Goal: Task Accomplishment & Management: Complete application form

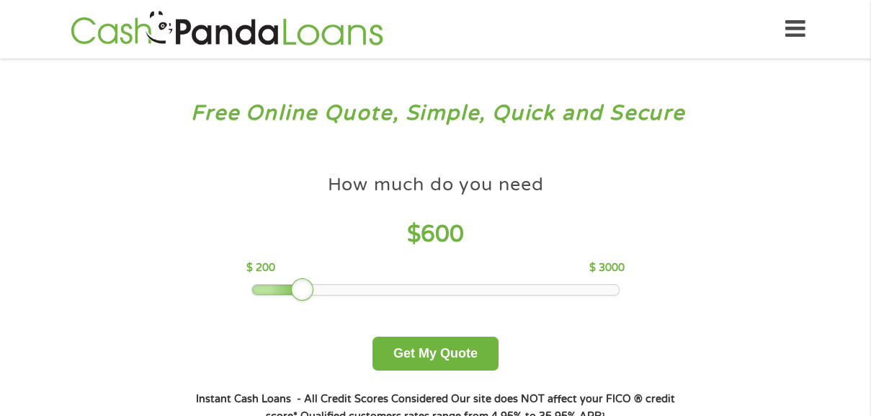
drag, startPoint x: 350, startPoint y: 289, endPoint x: 304, endPoint y: 283, distance: 46.4
click at [304, 283] on div at bounding box center [302, 289] width 23 height 23
click at [453, 346] on button "Get My Quote" at bounding box center [435, 353] width 126 height 34
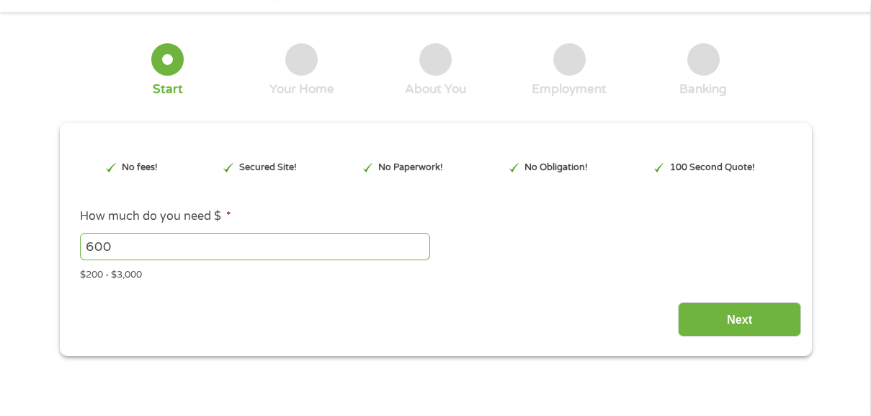
scroll to position [72, 0]
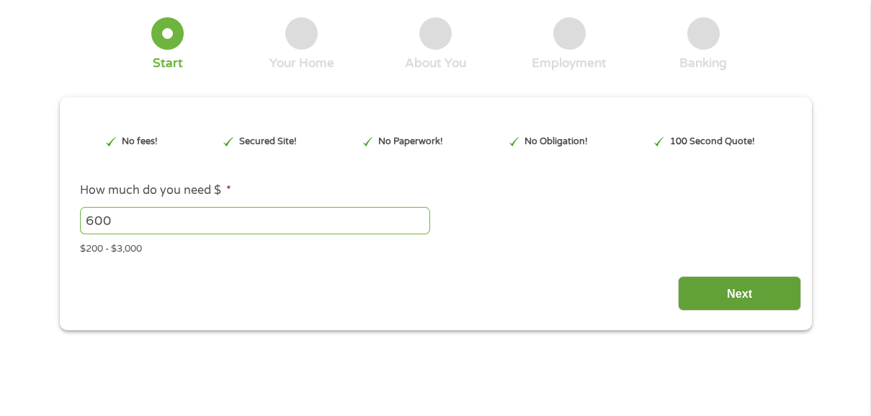
type input "EAIaIQobChMItfDRscy4jwMV51j_AR2-kQbiEAAYAyAAEgJVkvD_BwE"
click at [728, 295] on input "Next" at bounding box center [739, 293] width 123 height 35
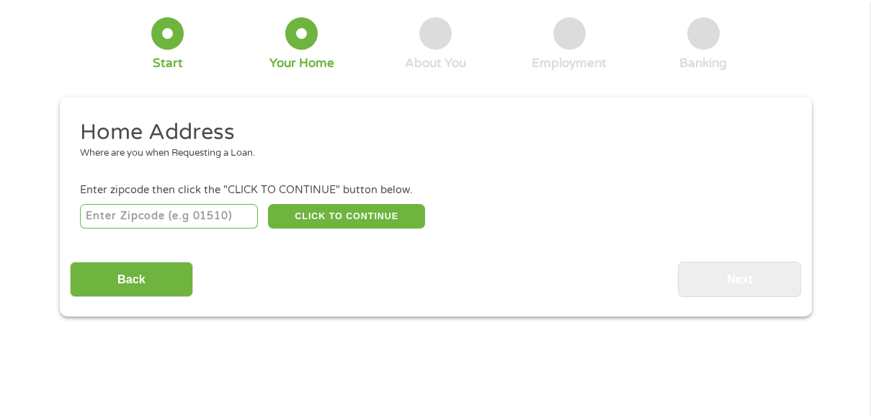
scroll to position [0, 0]
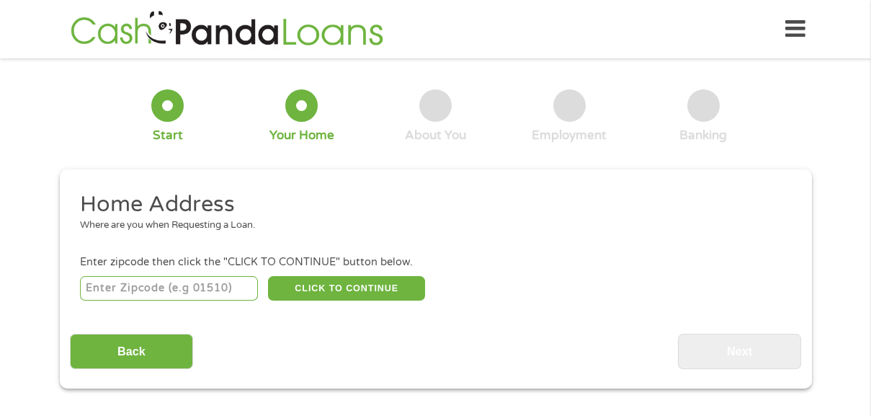
click at [186, 292] on input "number" at bounding box center [169, 288] width 178 height 24
type input "45056"
select select "[US_STATE]"
click at [350, 287] on button "CLICK TO CONTINUE" at bounding box center [346, 288] width 157 height 24
type input "45056"
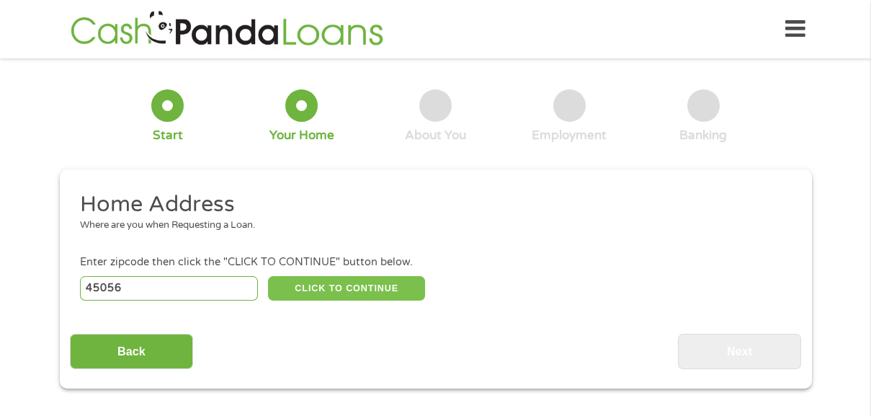
type input "[GEOGRAPHIC_DATA]"
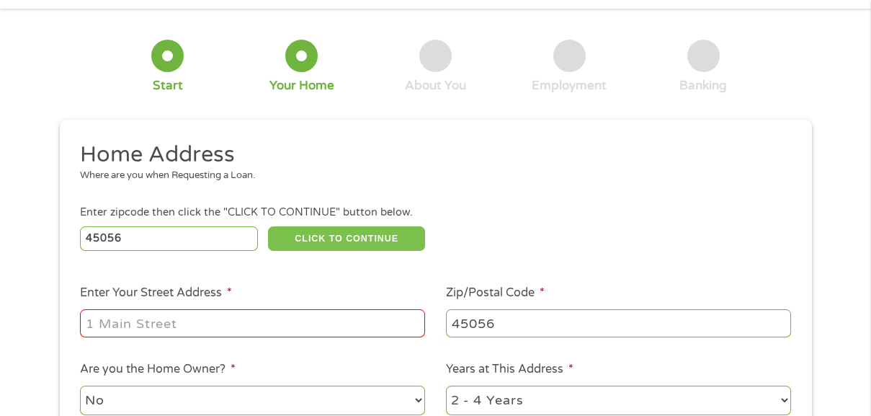
scroll to position [72, 0]
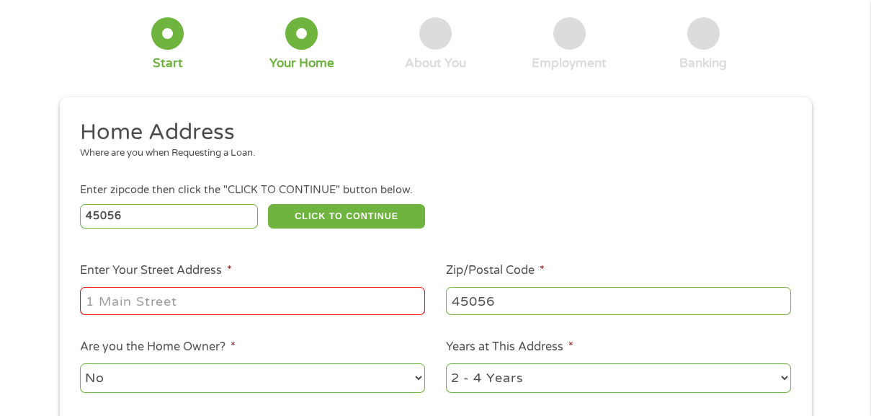
click at [195, 307] on input "Enter Your Street Address *" at bounding box center [252, 300] width 345 height 27
type input "[STREET_ADDRESS][PERSON_NAME]"
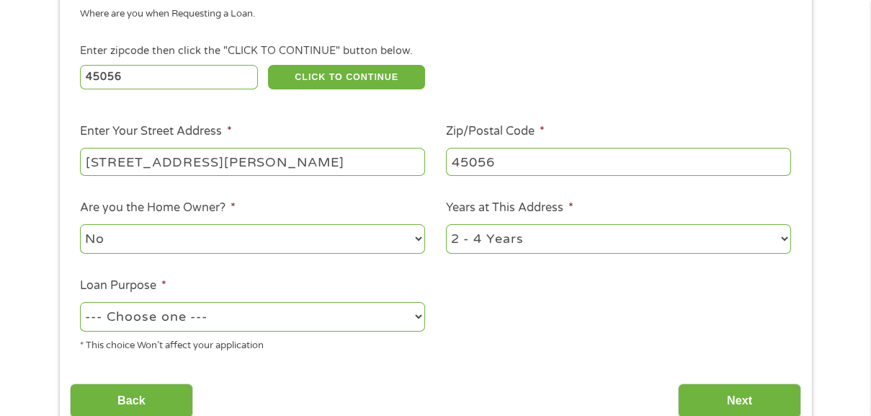
scroll to position [216, 0]
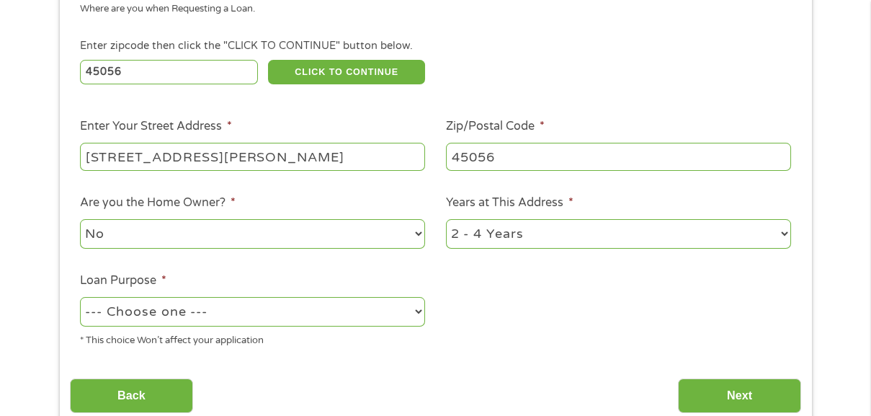
click at [199, 317] on select "--- Choose one --- Pay Bills Debt Consolidation Home Improvement Major Purchase…" at bounding box center [252, 312] width 345 height 30
select select "other"
click at [80, 300] on select "--- Choose one --- Pay Bills Debt Consolidation Home Improvement Major Purchase…" at bounding box center [252, 312] width 345 height 30
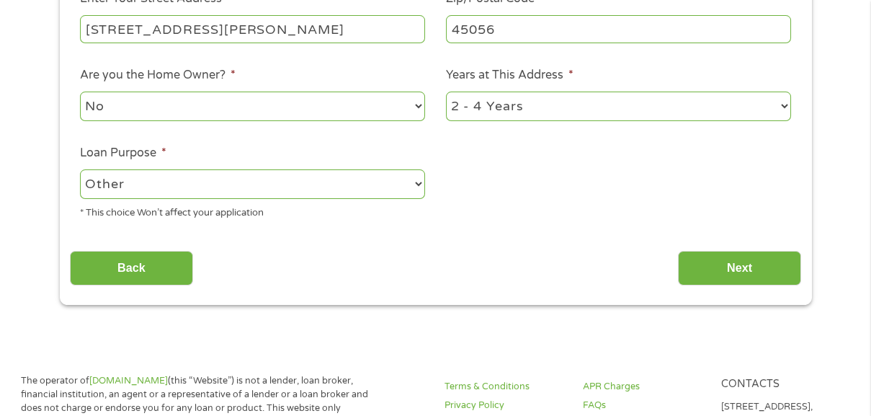
scroll to position [360, 0]
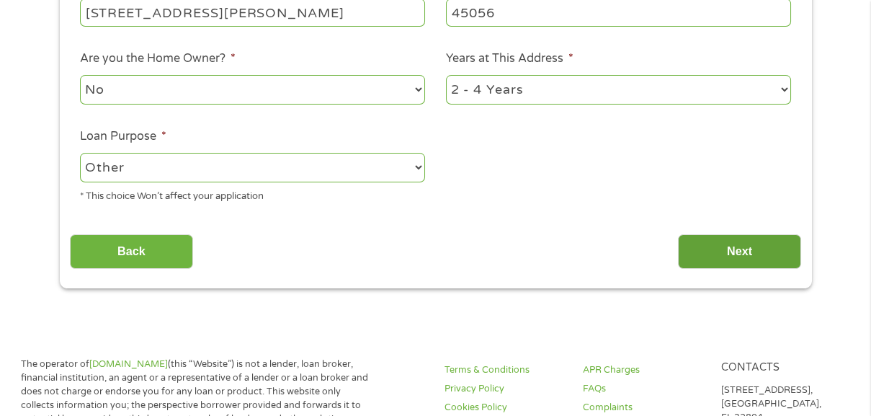
click at [750, 257] on input "Next" at bounding box center [739, 251] width 123 height 35
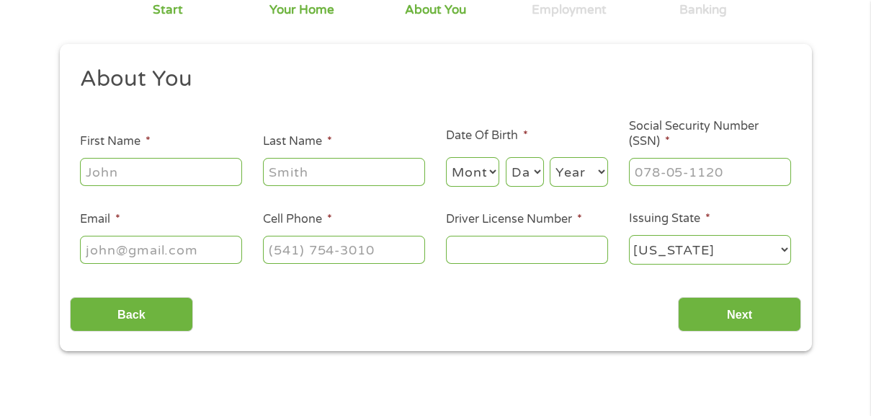
scroll to position [144, 0]
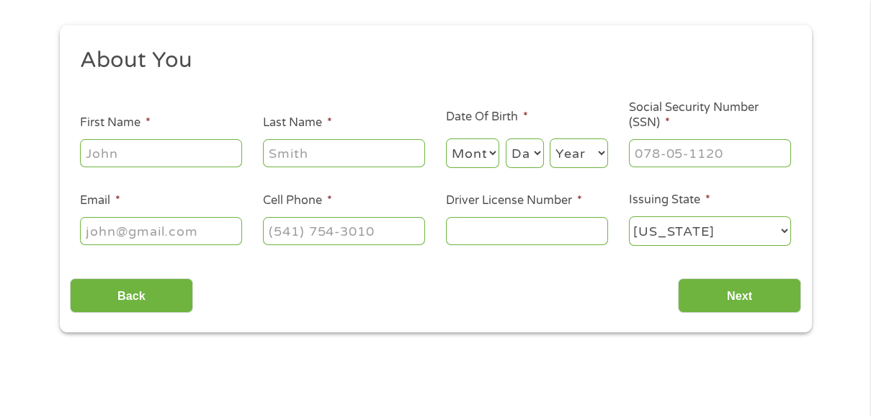
click at [158, 156] on input "First Name *" at bounding box center [161, 152] width 162 height 27
type input "[PERSON_NAME]"
type input "[PHONE_NUMBER]"
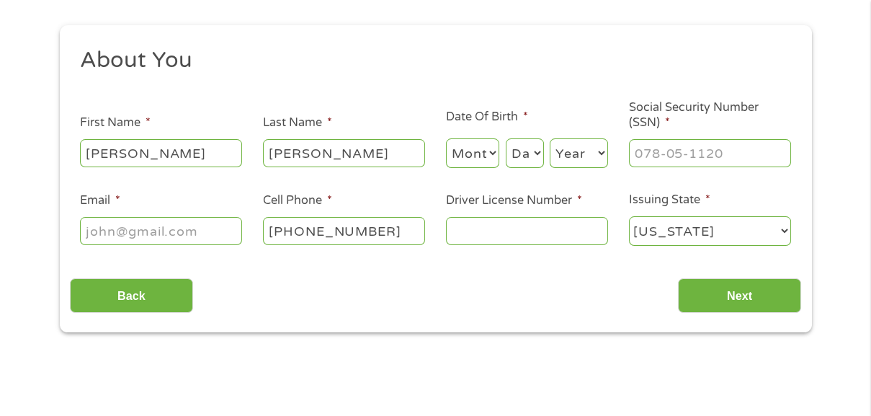
click at [485, 158] on select "Month 1 2 3 4 5 6 7 8 9 10 11 12" at bounding box center [473, 153] width 54 height 30
select select "8"
click at [446, 139] on select "Month 1 2 3 4 5 6 7 8 9 10 11 12" at bounding box center [473, 153] width 54 height 30
click at [523, 151] on select "Day 1 2 3 4 5 6 7 8 9 10 11 12 13 14 15 16 17 18 19 20 21 22 23 24 25 26 27 28 …" at bounding box center [525, 153] width 38 height 30
select select "20"
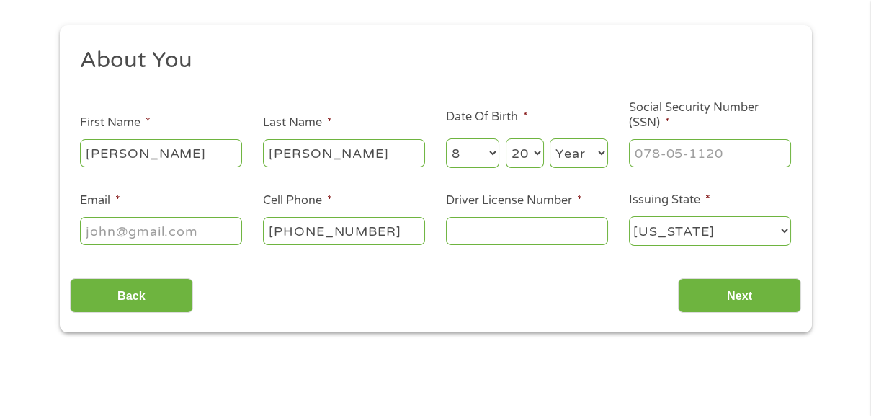
click at [506, 139] on select "Day 1 2 3 4 5 6 7 8 9 10 11 12 13 14 15 16 17 18 19 20 21 22 23 24 25 26 27 28 …" at bounding box center [525, 153] width 38 height 30
click at [578, 153] on select "Year [DATE] 2006 2005 2004 2003 2002 2001 2000 1999 1998 1997 1996 1995 1994 19…" at bounding box center [578, 153] width 58 height 30
select select "1965"
click at [549, 139] on select "Year [DATE] 2006 2005 2004 2003 2002 2001 2000 1999 1998 1997 1996 1995 1994 19…" at bounding box center [578, 153] width 58 height 30
click at [656, 153] on input "___-__-____" at bounding box center [710, 152] width 162 height 27
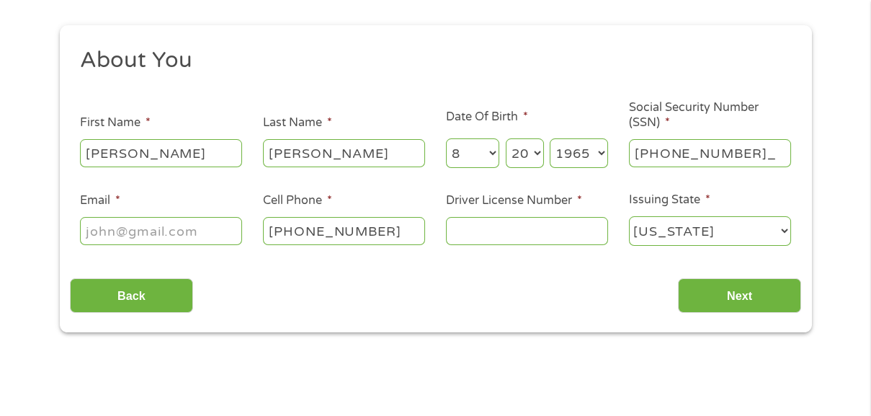
type input "317-92-7610"
click at [169, 233] on input "Email *" at bounding box center [161, 230] width 162 height 27
type input "[EMAIL_ADDRESS][DOMAIN_NAME]"
type input "[PHONE_NUMBER]"
click at [472, 237] on input "Driver License Number *" at bounding box center [527, 230] width 162 height 27
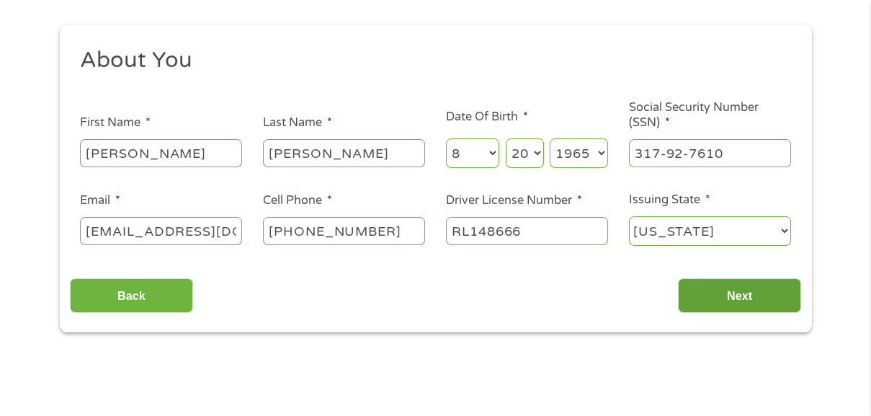
type input "RL148666"
click at [744, 297] on input "Next" at bounding box center [739, 295] width 123 height 35
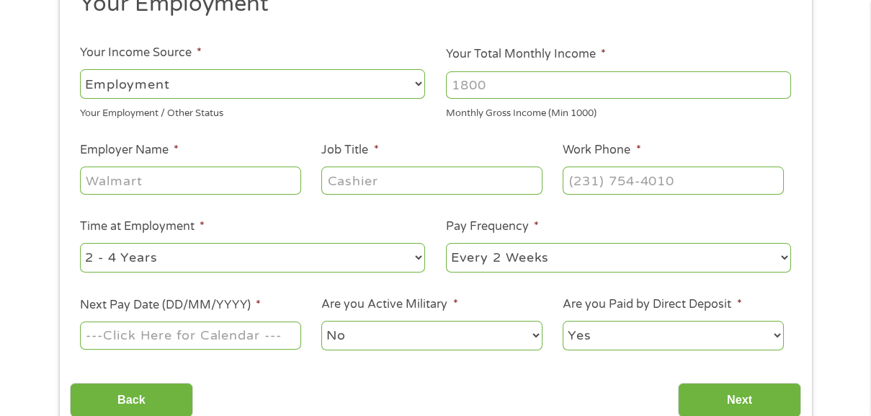
scroll to position [216, 0]
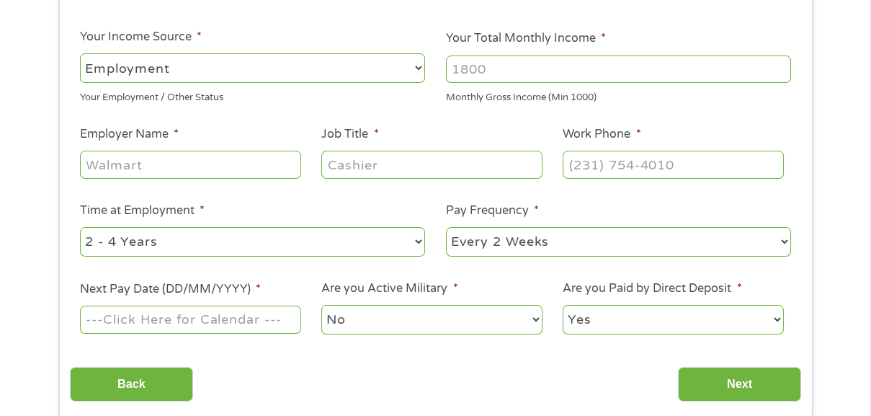
click at [411, 66] on select "--- Choose one --- Employment [DEMOGRAPHIC_DATA] Benefits" at bounding box center [252, 68] width 345 height 30
select select "benefits"
click at [80, 53] on select "--- Choose one --- Employment [DEMOGRAPHIC_DATA] Benefits" at bounding box center [252, 68] width 345 height 30
type input "Other"
type input "[PHONE_NUMBER]"
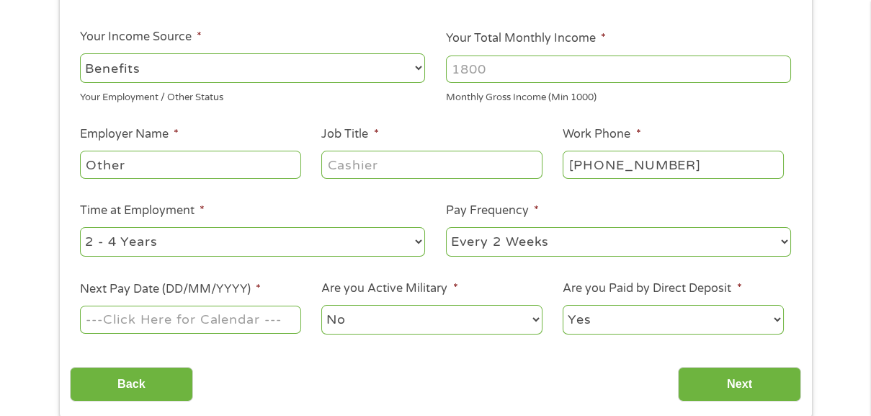
click at [511, 70] on input "Your Total Monthly Income *" at bounding box center [618, 68] width 345 height 27
type input "3500"
click at [188, 174] on input "Other" at bounding box center [190, 164] width 220 height 27
type input "O"
type input "Social Security"
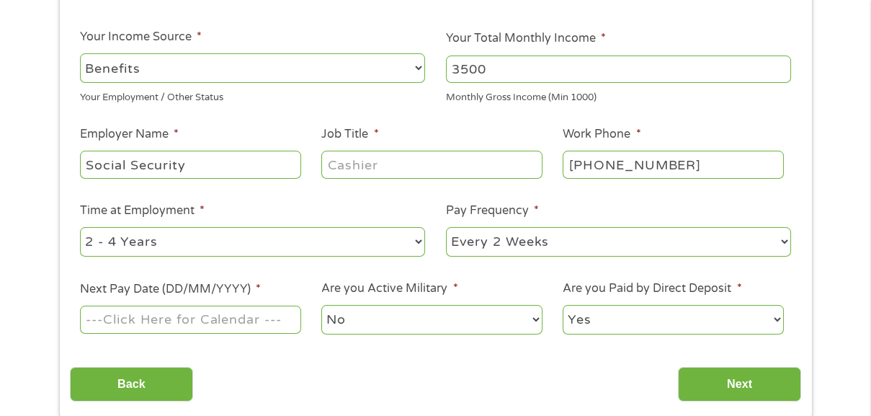
click at [364, 169] on input "Job Title *" at bounding box center [431, 164] width 220 height 27
type input "Retired"
click at [168, 244] on select "--- Choose one --- 1 Year or less 1 - 2 Years 2 - 4 Years Over 4 Years" at bounding box center [252, 242] width 345 height 30
select select "60months"
click at [80, 228] on select "--- Choose one --- 1 Year or less 1 - 2 Years 2 - 4 Years Over 4 Years" at bounding box center [252, 242] width 345 height 30
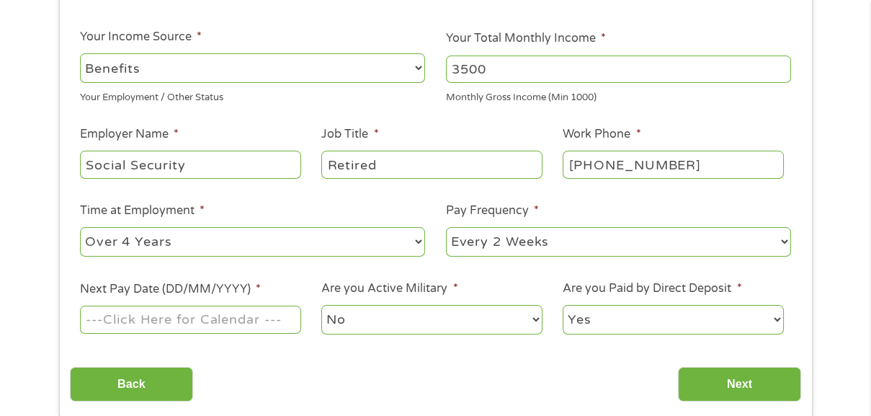
click at [500, 243] on select "--- Choose one --- Every 2 Weeks Every Week Monthly Semi-Monthly" at bounding box center [618, 242] width 345 height 30
select select "monthly"
click at [446, 228] on select "--- Choose one --- Every 2 Weeks Every Week Monthly Semi-Monthly" at bounding box center [618, 242] width 345 height 30
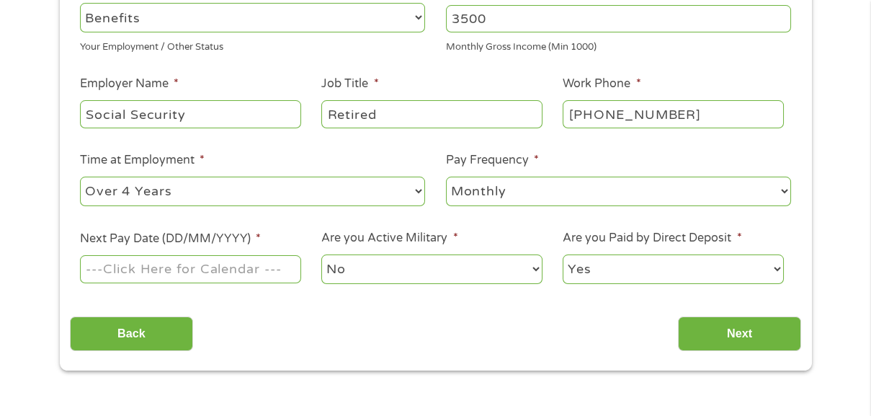
scroll to position [288, 0]
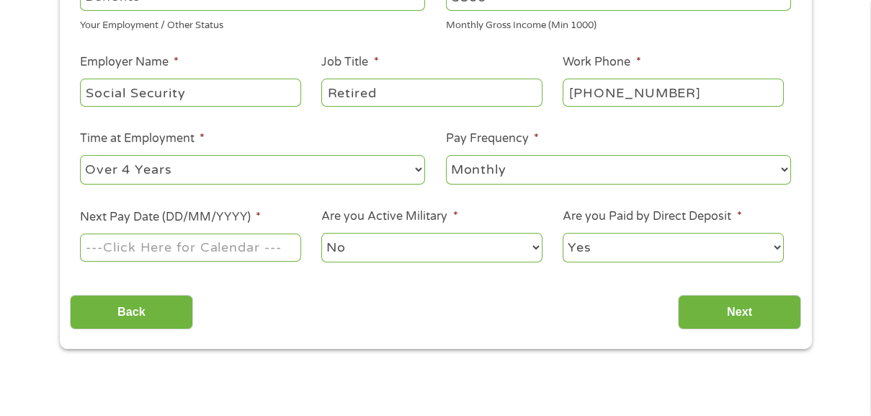
click at [138, 253] on input "Next Pay Date (DD/MM/YYYY) *" at bounding box center [190, 246] width 220 height 27
type input "[DATE]"
click at [772, 308] on input "Next" at bounding box center [739, 312] width 123 height 35
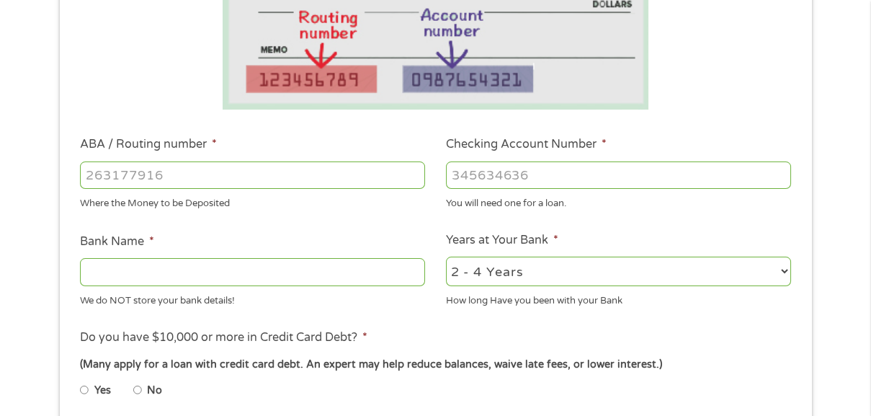
scroll to position [360, 0]
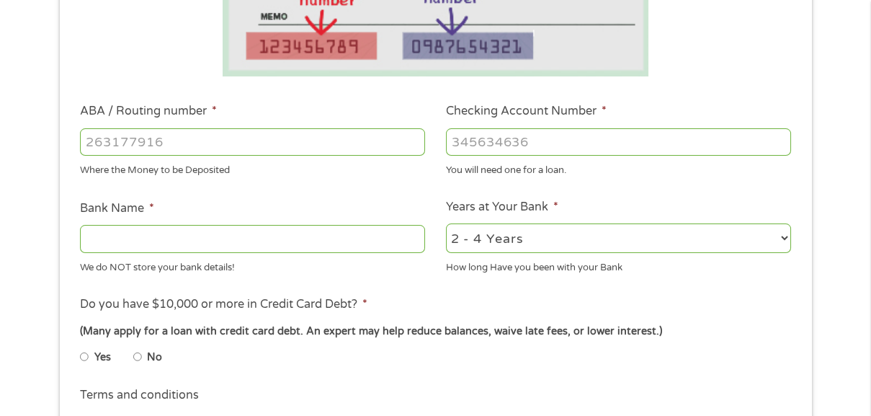
click at [96, 142] on input "ABA / Routing number *" at bounding box center [252, 141] width 345 height 27
type input "242278742"
type input "MID USA CREDIT UNION"
type input "242278742"
click at [504, 142] on input "Checking Account Number *" at bounding box center [618, 141] width 345 height 27
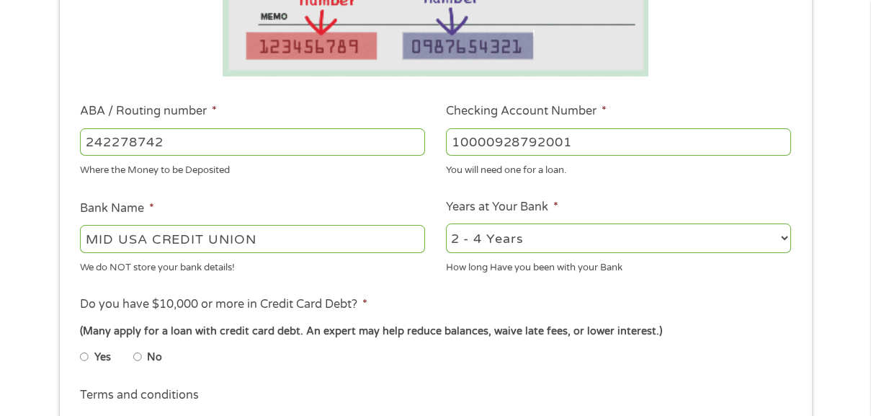
type input "10000928792001"
click at [522, 238] on select "2 - 4 Years 6 - 12 Months 1 - 2 Years Over 4 Years" at bounding box center [618, 238] width 345 height 30
select select "60months"
click at [446, 225] on select "2 - 4 Years 6 - 12 Months 1 - 2 Years Over 4 Years" at bounding box center [618, 238] width 345 height 30
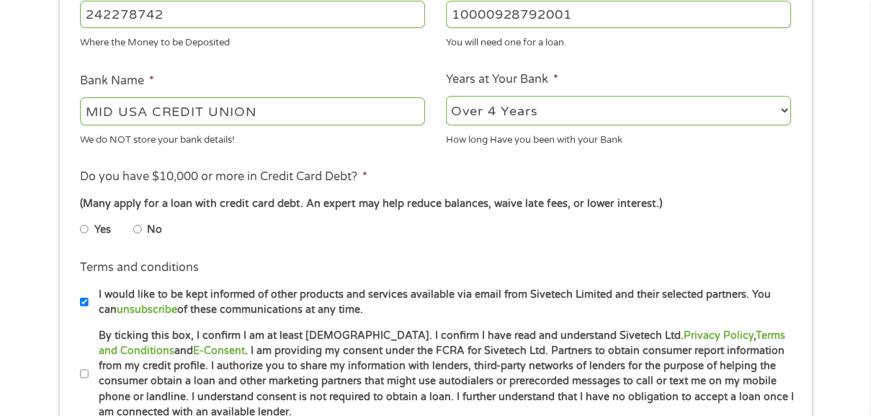
scroll to position [504, 0]
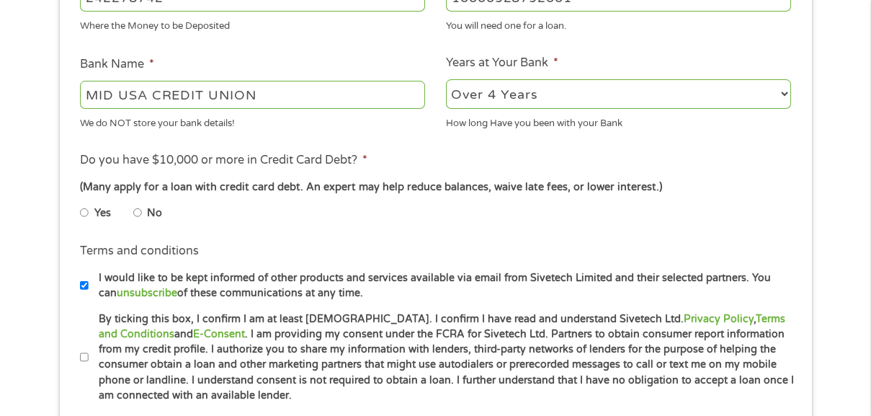
click at [138, 217] on input "No" at bounding box center [137, 212] width 9 height 23
radio input "true"
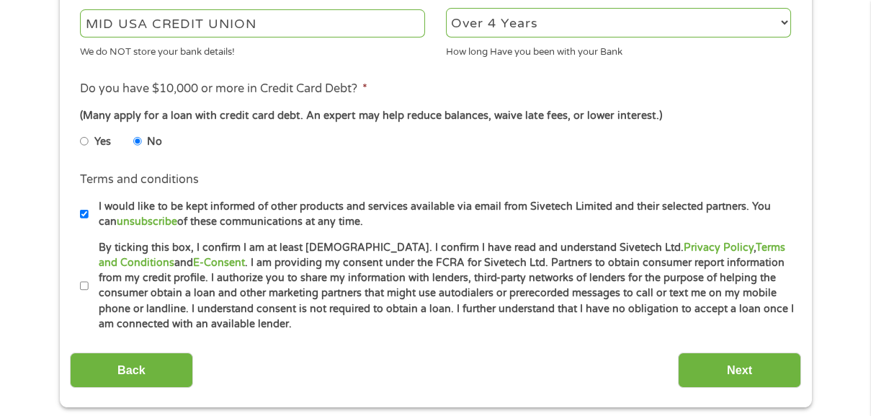
scroll to position [576, 0]
click at [84, 287] on input "By ticking this box, I confirm I am at least [DEMOGRAPHIC_DATA]. I confirm I ha…" at bounding box center [84, 285] width 9 height 23
checkbox input "true"
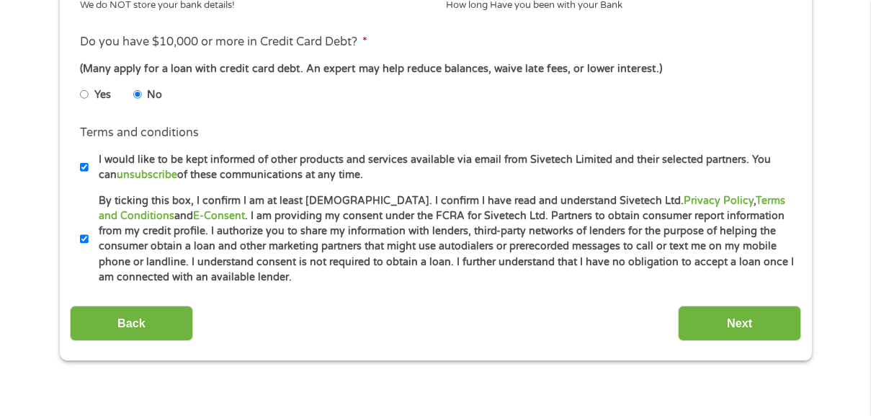
scroll to position [648, 0]
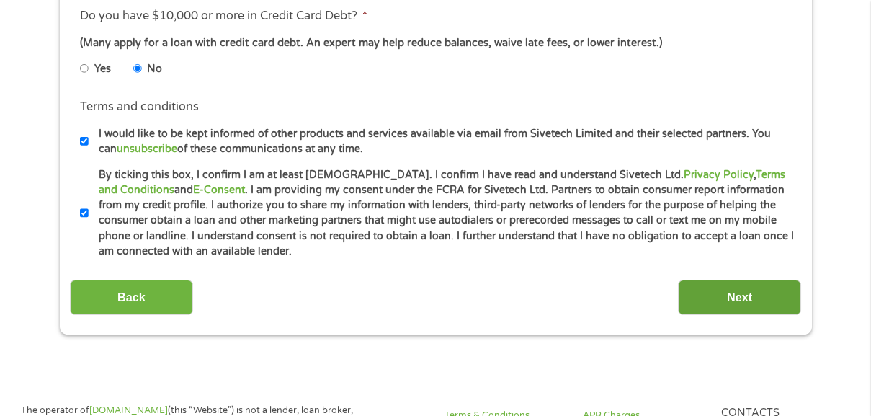
click at [765, 299] on input "Next" at bounding box center [739, 296] width 123 height 35
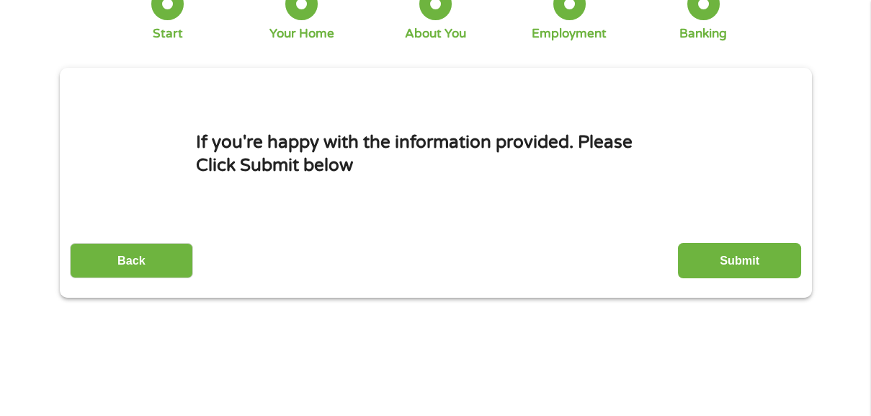
scroll to position [144, 0]
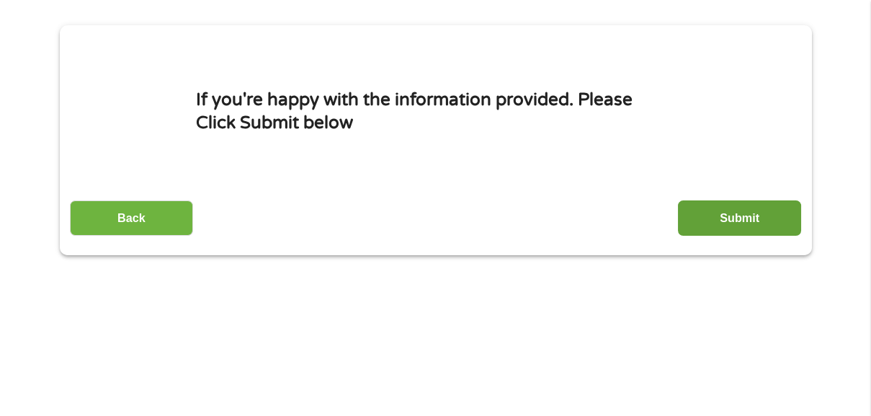
click at [756, 220] on input "Submit" at bounding box center [739, 217] width 123 height 35
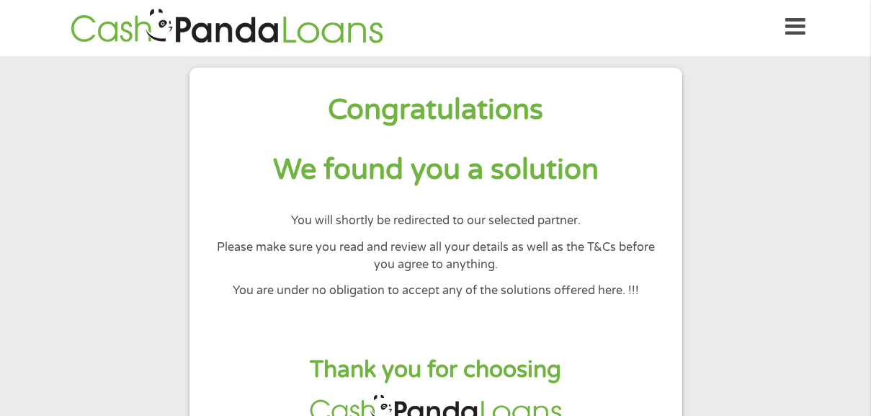
scroll to position [0, 0]
